Goal: Information Seeking & Learning: Learn about a topic

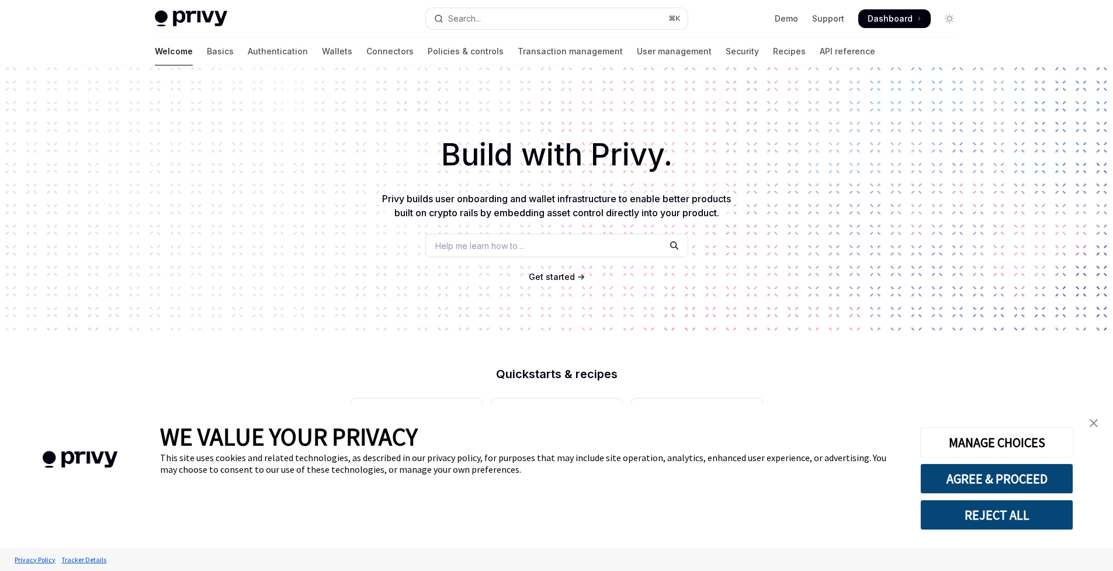
click at [1094, 426] on img "close banner" at bounding box center [1093, 423] width 8 height 8
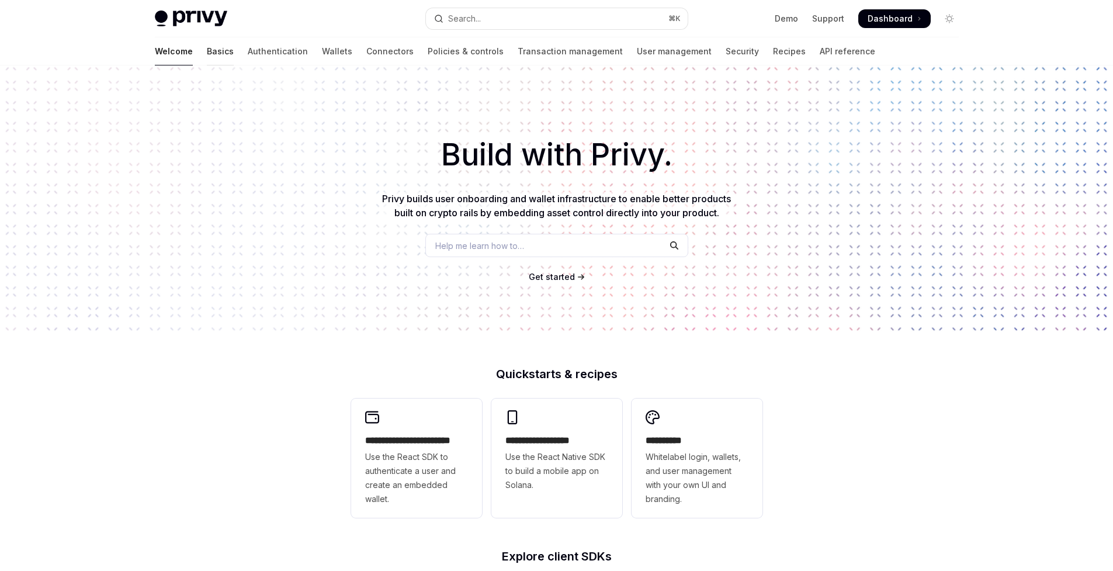
click at [207, 57] on link "Basics" at bounding box center [220, 51] width 27 height 28
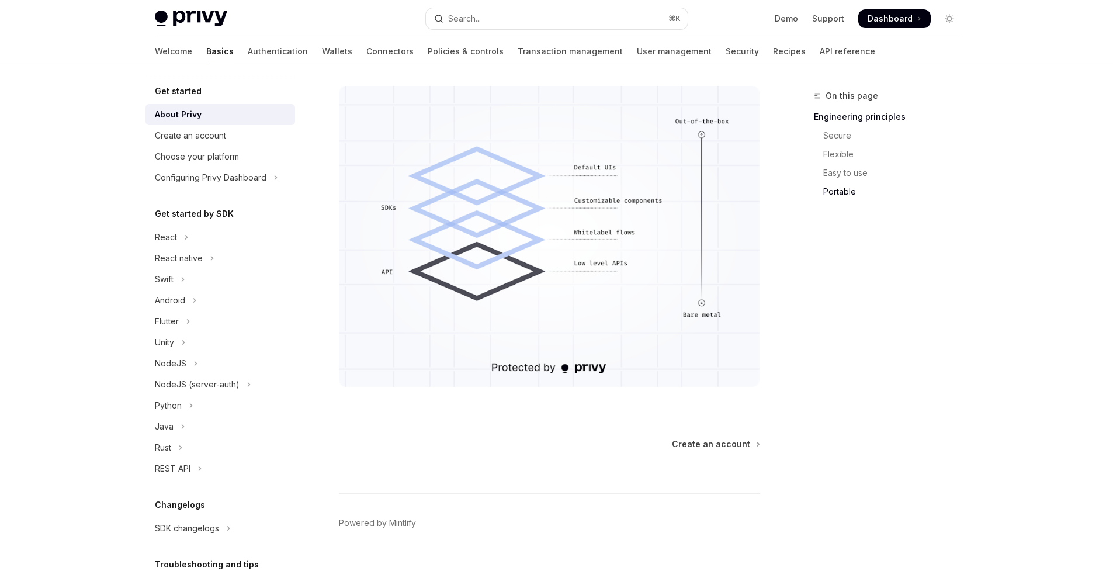
scroll to position [1003, 0]
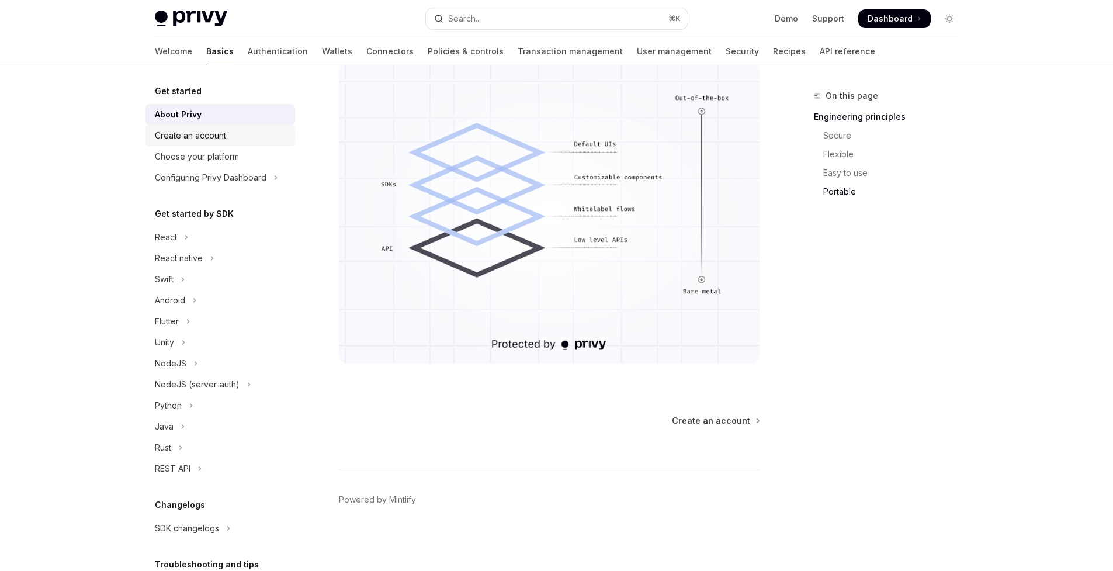
click at [194, 145] on link "Create an account" at bounding box center [220, 135] width 150 height 21
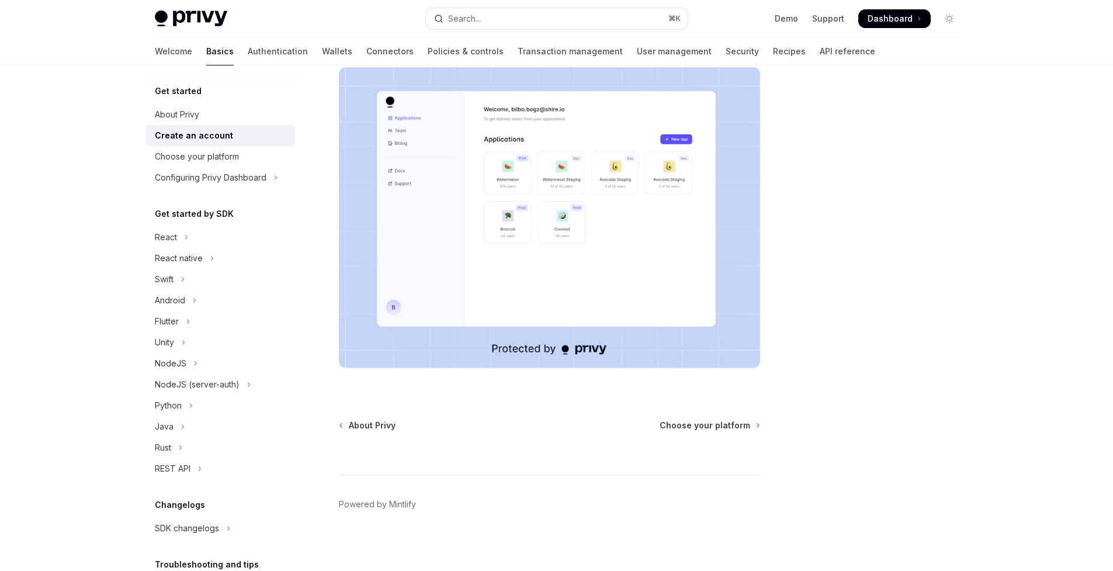
scroll to position [204, 0]
click at [206, 162] on div "Choose your platform" at bounding box center [197, 157] width 84 height 14
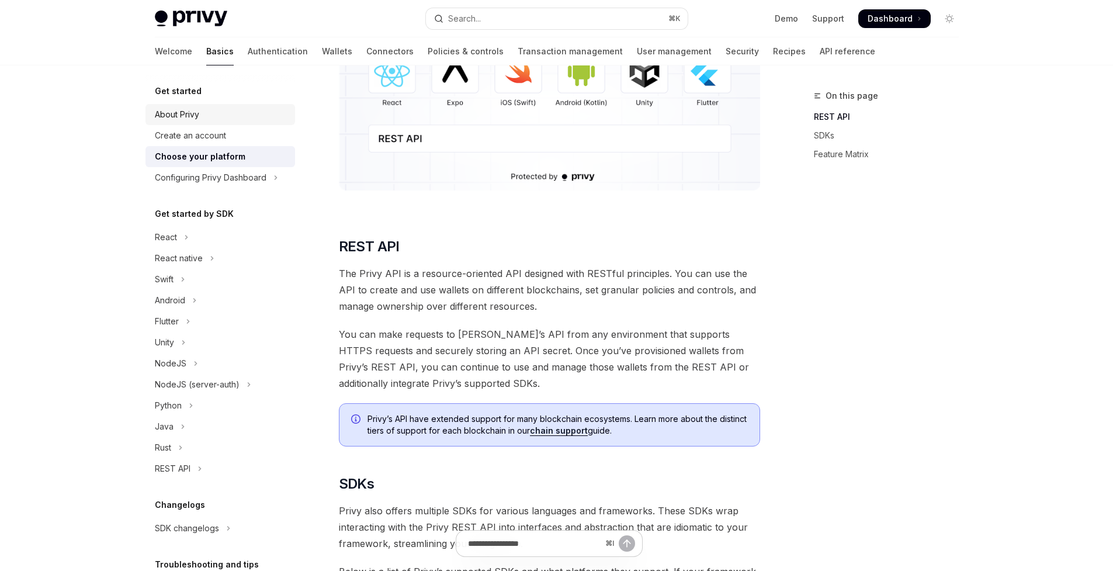
click at [185, 122] on link "About Privy" at bounding box center [220, 114] width 150 height 21
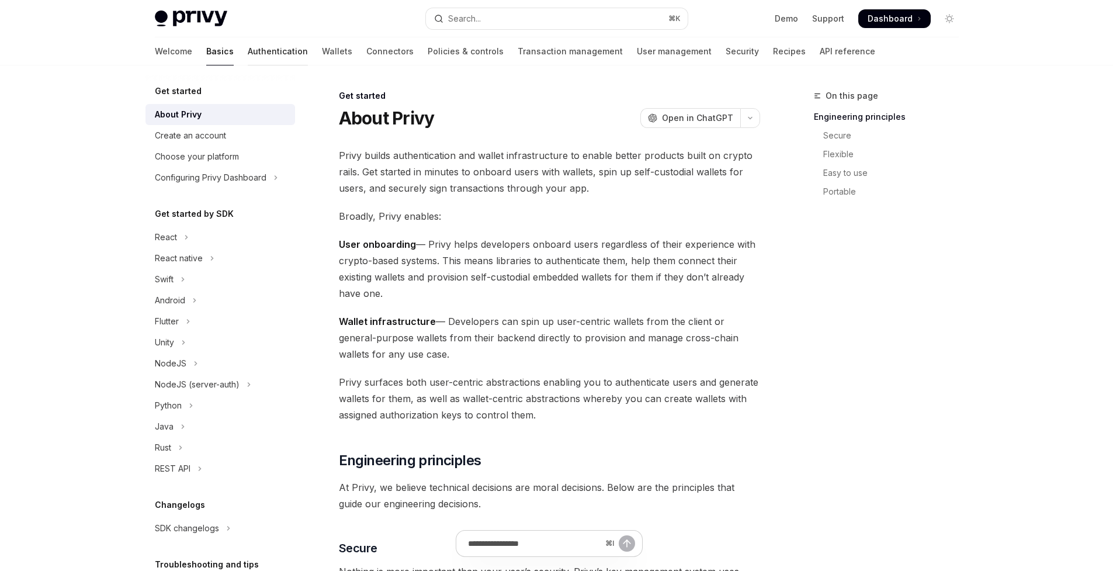
click at [248, 53] on link "Authentication" at bounding box center [278, 51] width 60 height 28
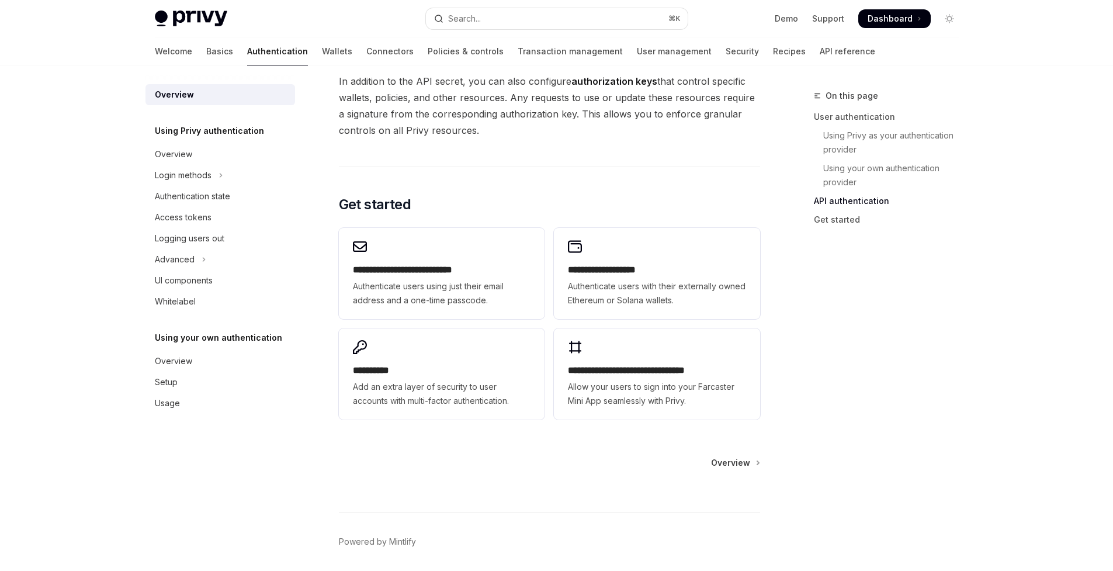
scroll to position [911, 0]
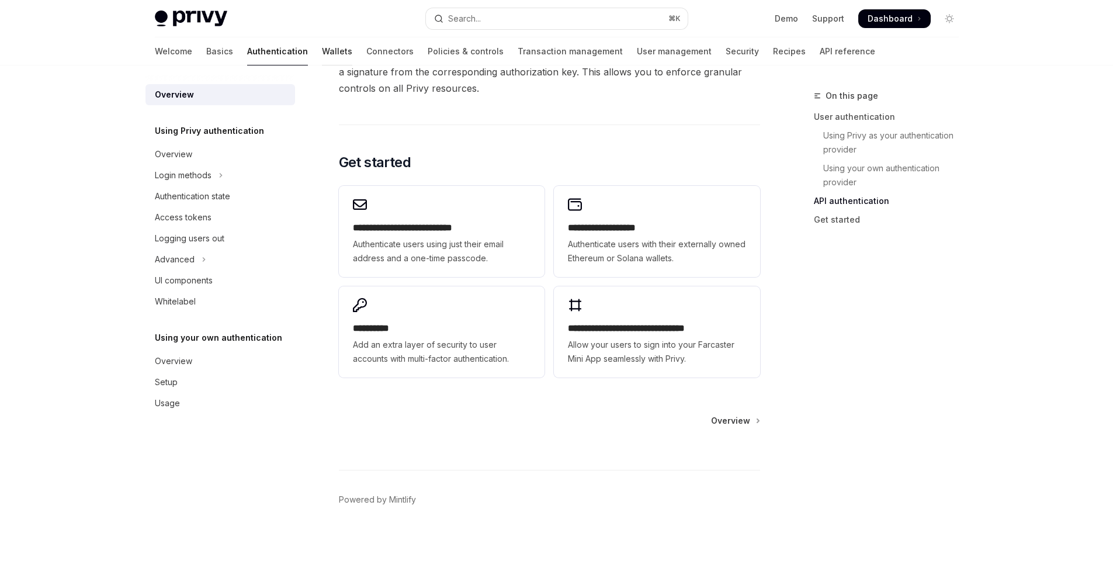
click at [322, 51] on link "Wallets" at bounding box center [337, 51] width 30 height 28
type textarea "*"
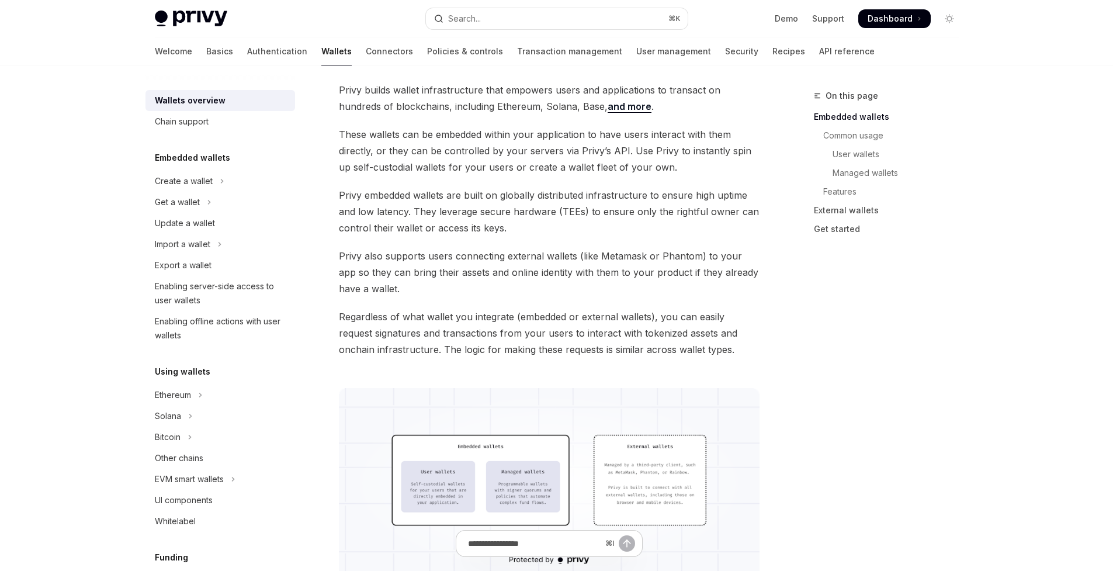
scroll to position [48, 0]
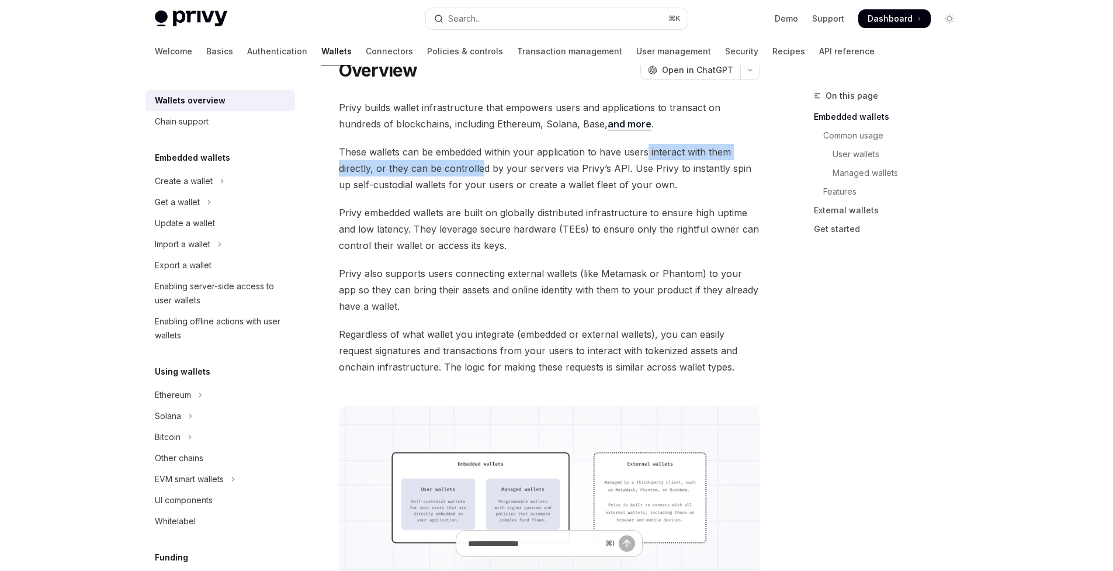
drag, startPoint x: 647, startPoint y: 151, endPoint x: 479, endPoint y: 172, distance: 169.0
click at [479, 172] on span "These wallets can be embedded within your application to have users interact wi…" at bounding box center [549, 168] width 421 height 49
drag, startPoint x: 458, startPoint y: 154, endPoint x: 538, endPoint y: 155, distance: 80.1
click at [536, 154] on span "These wallets can be embedded within your application to have users interact wi…" at bounding box center [549, 168] width 421 height 49
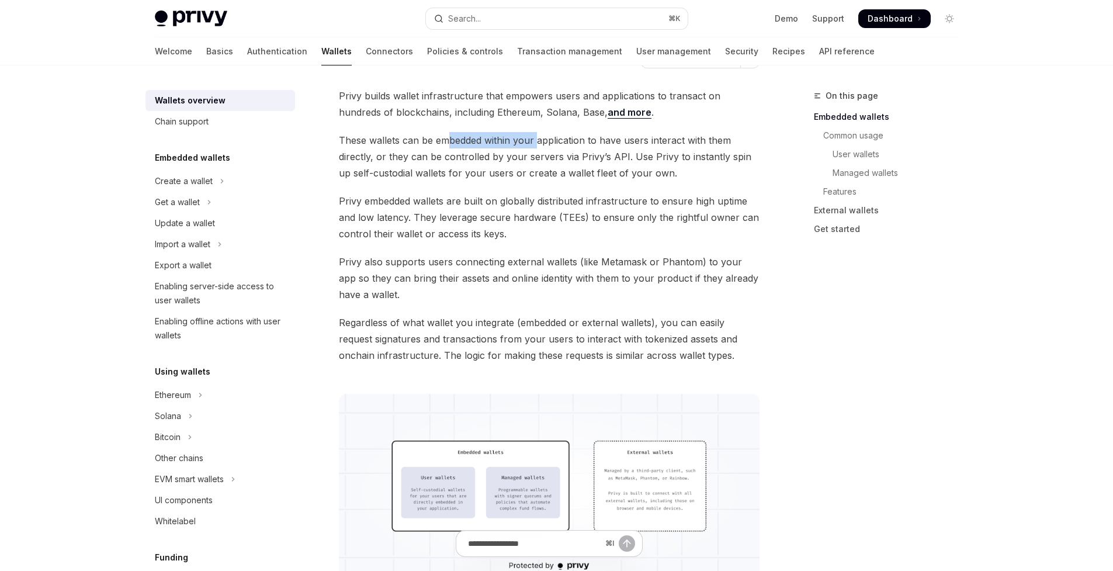
scroll to position [62, 0]
click at [525, 191] on span "Privy embedded wallets are built on globally distributed infrastructure to ensu…" at bounding box center [549, 214] width 421 height 49
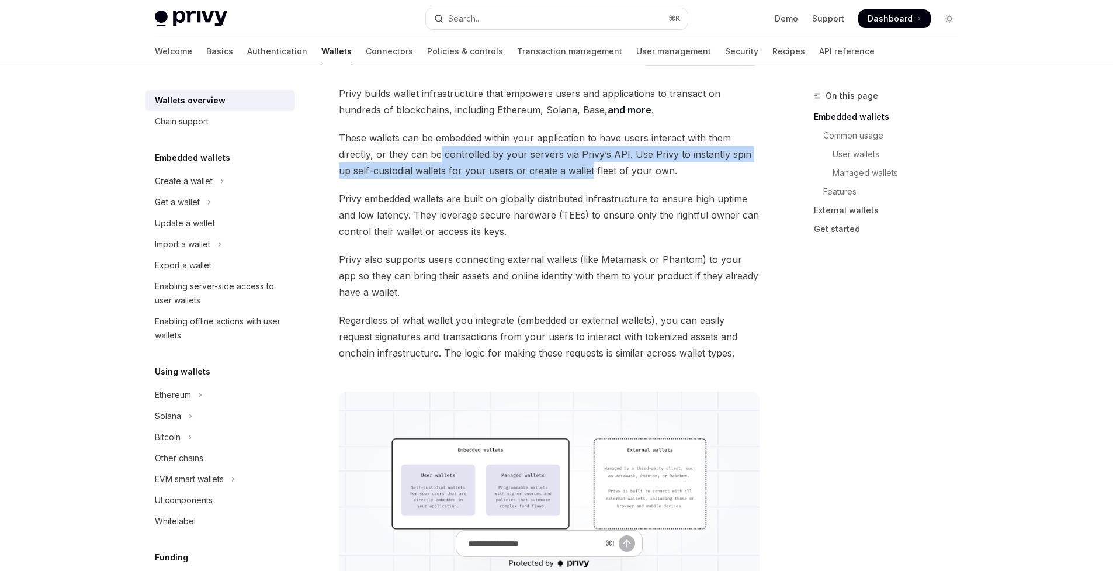
drag, startPoint x: 440, startPoint y: 156, endPoint x: 574, endPoint y: 163, distance: 134.5
click at [574, 163] on span "These wallets can be embedded within your application to have users interact wi…" at bounding box center [549, 154] width 421 height 49
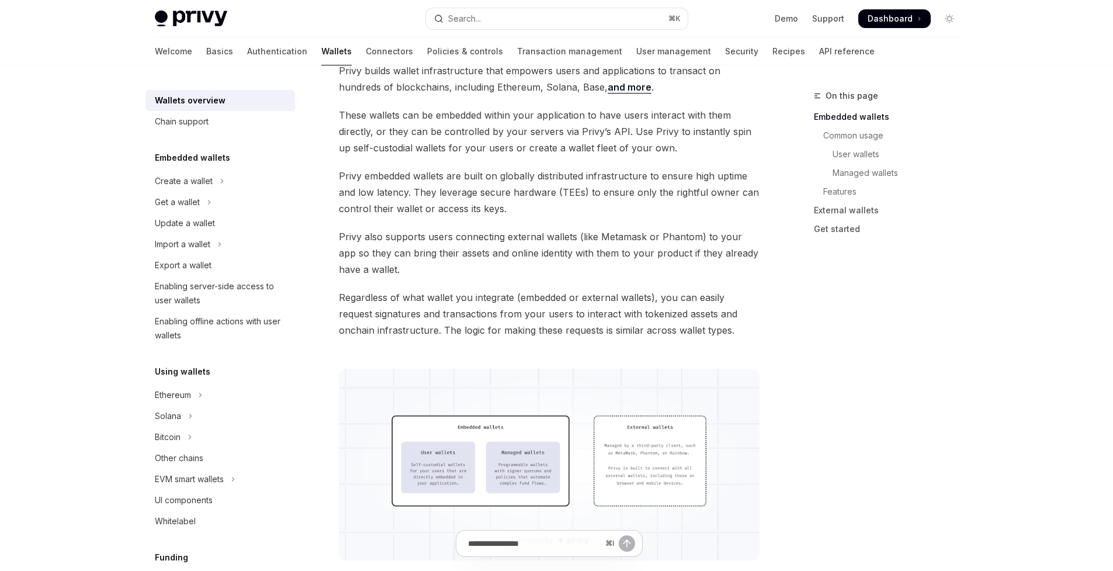
click at [572, 190] on span "Privy embedded wallets are built on globally distributed infrastructure to ensu…" at bounding box center [549, 192] width 421 height 49
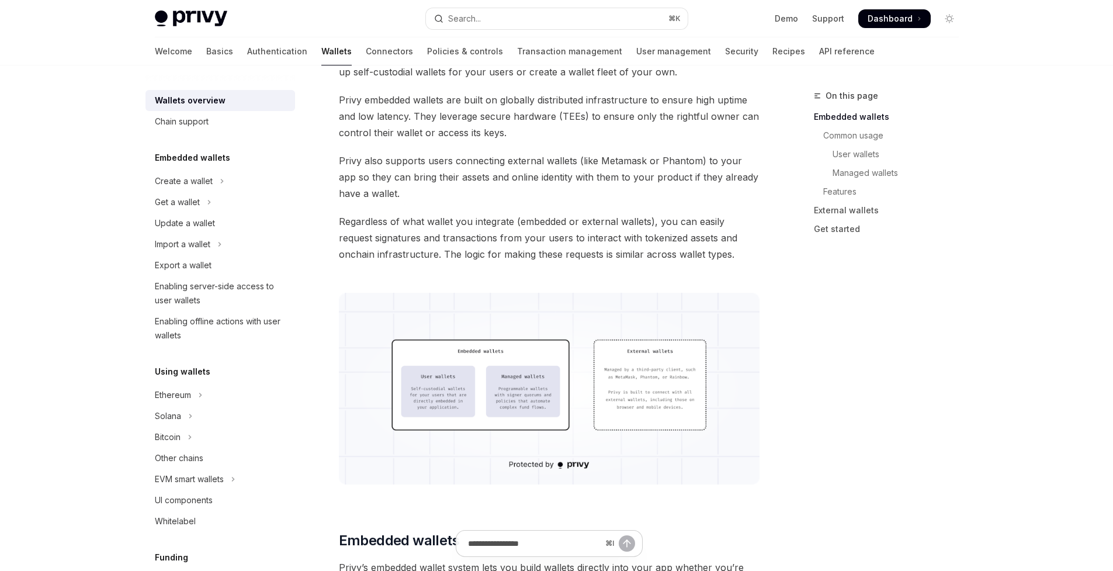
scroll to position [138, 0]
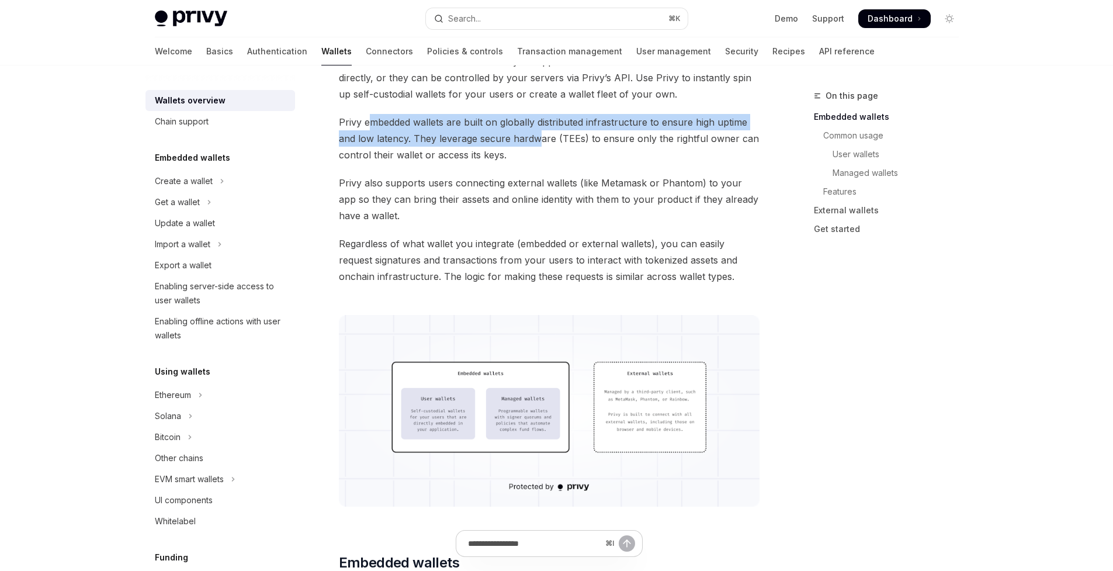
drag, startPoint x: 369, startPoint y: 119, endPoint x: 537, endPoint y: 134, distance: 169.5
click at [537, 134] on span "Privy embedded wallets are built on globally distributed infrastructure to ensu…" at bounding box center [549, 138] width 421 height 49
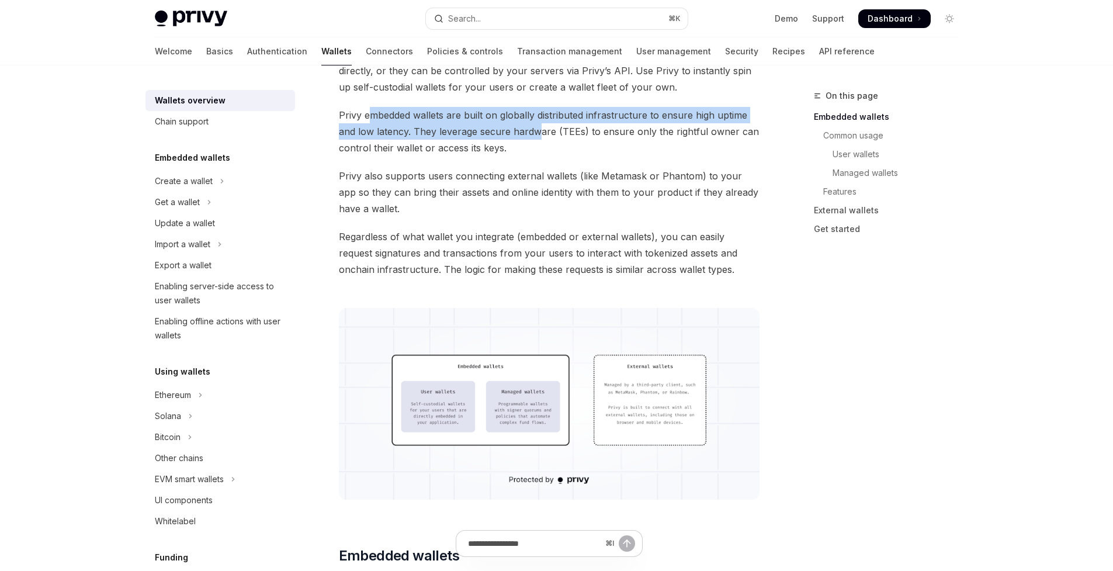
scroll to position [148, 0]
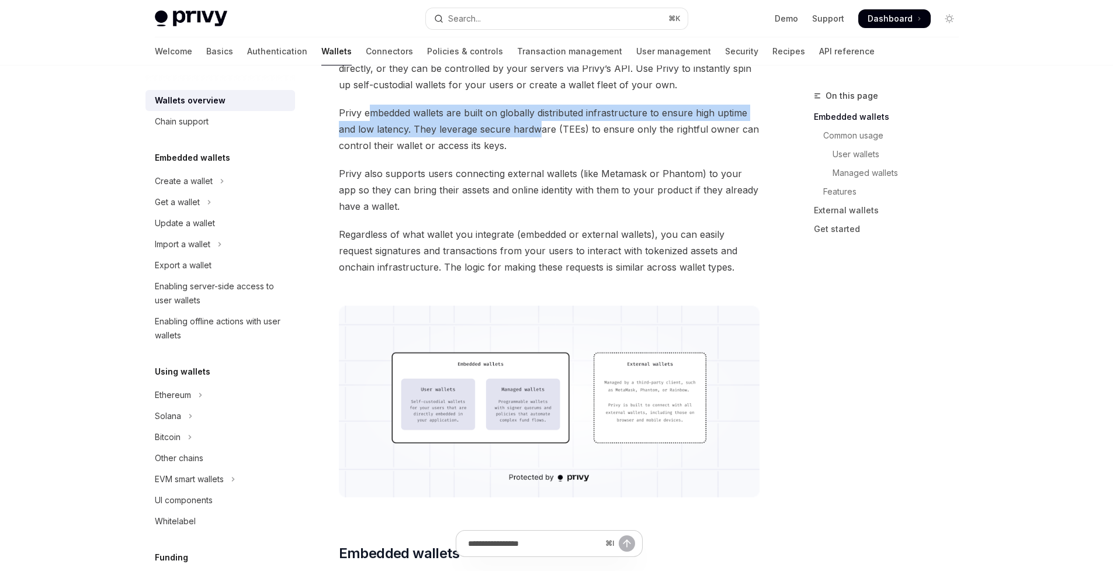
click at [537, 134] on span "Privy embedded wallets are built on globally distributed infrastructure to ensu…" at bounding box center [549, 129] width 421 height 49
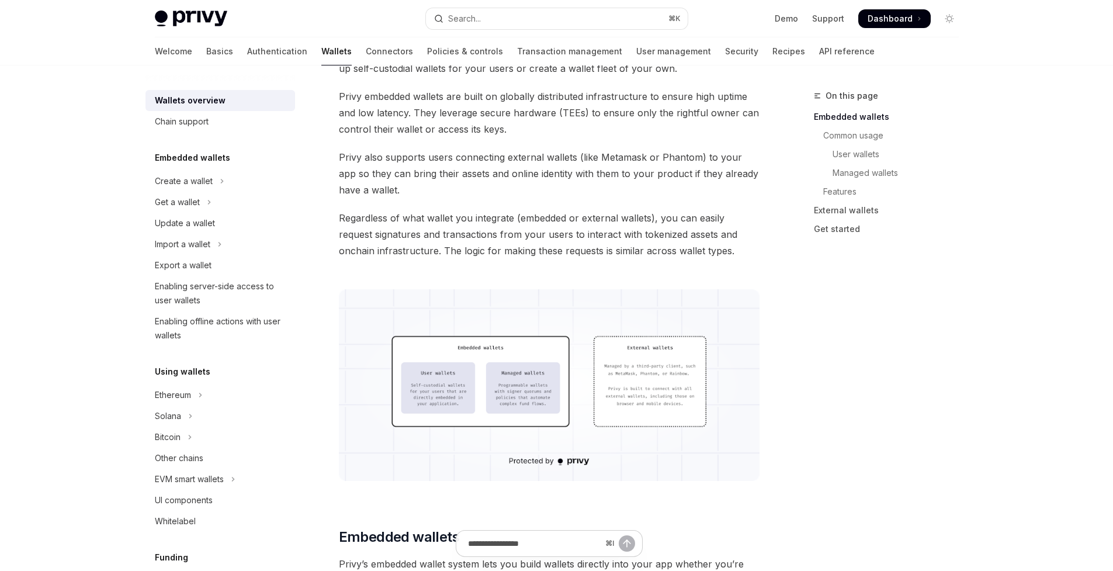
scroll to position [0, 0]
